Goal: Information Seeking & Learning: Check status

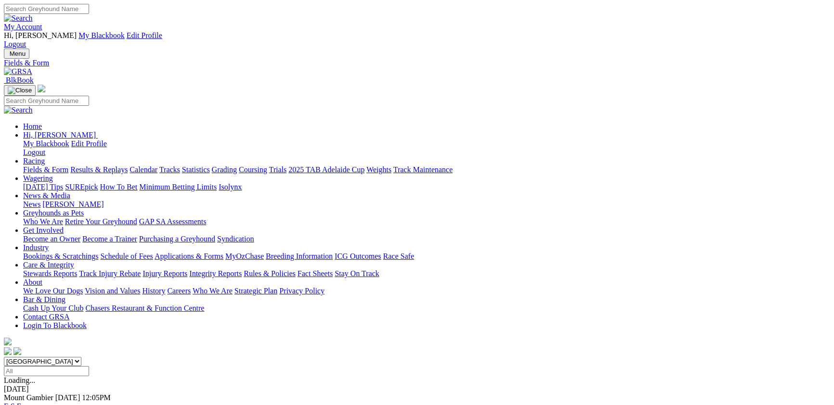
click at [128, 166] on link "Results & Replays" at bounding box center [98, 170] width 57 height 8
select select "VIC"
click at [81, 357] on select "South Australia New South Wales Northern Territory Queensland Tasmania Victoria…" at bounding box center [43, 361] width 78 height 9
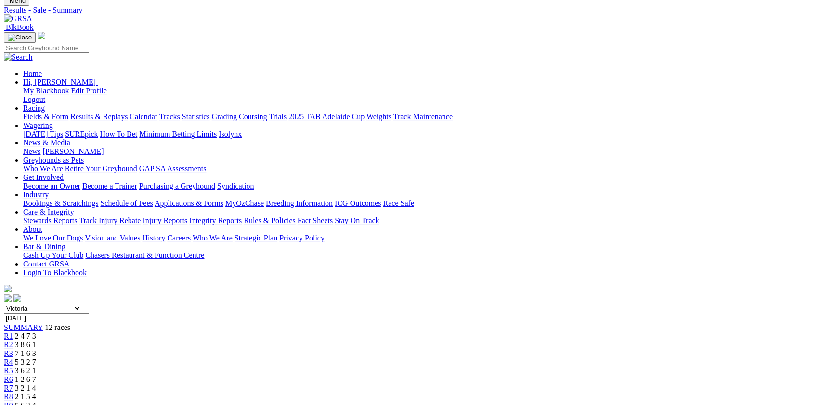
scroll to position [52, 0]
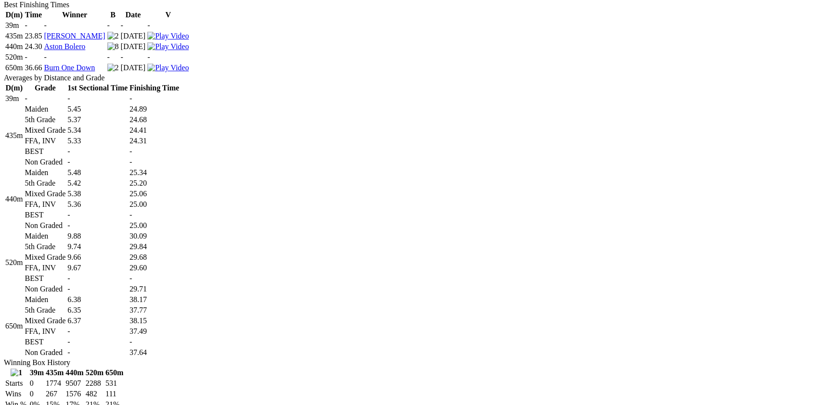
scroll to position [525, 0]
